Goal: Information Seeking & Learning: Learn about a topic

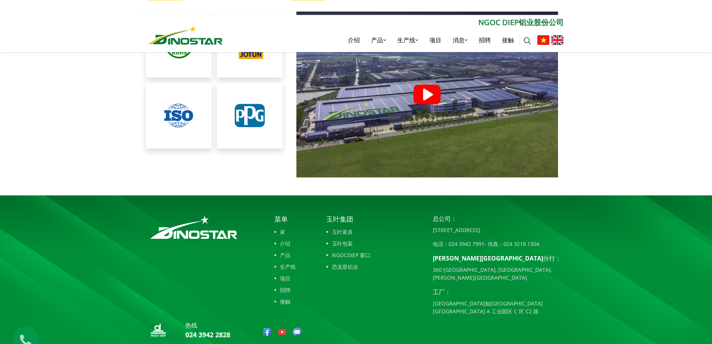
scroll to position [1705, 0]
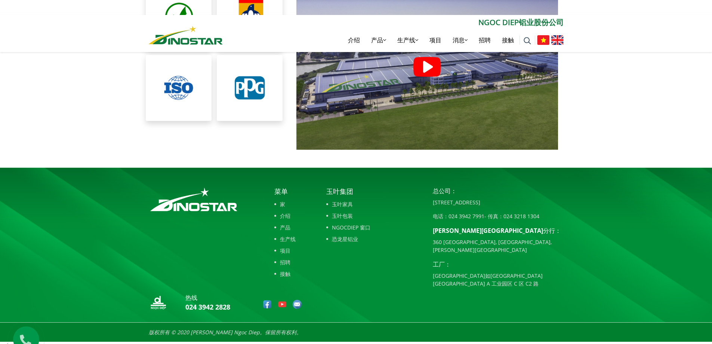
click at [288, 227] on font "产品" at bounding box center [285, 227] width 10 height 7
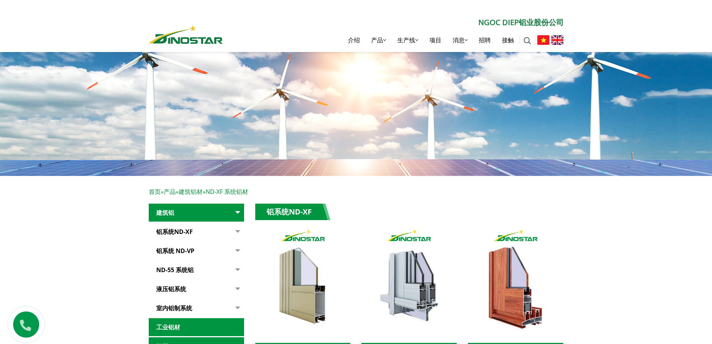
scroll to position [187, 0]
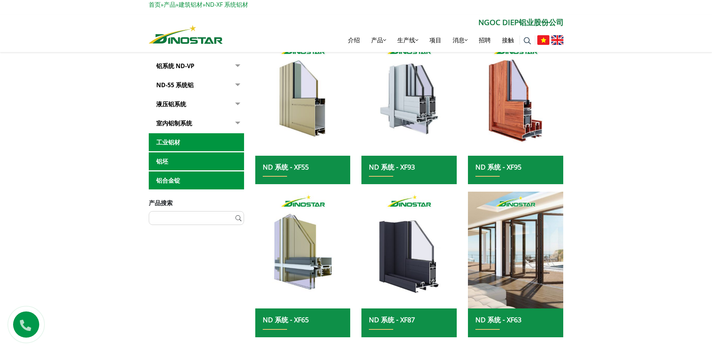
click at [170, 141] on font "工业铝材" at bounding box center [168, 142] width 24 height 8
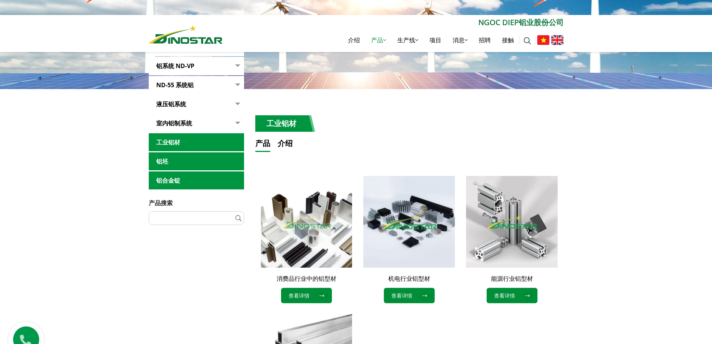
scroll to position [187, 0]
